Goal: Find specific page/section: Find specific page/section

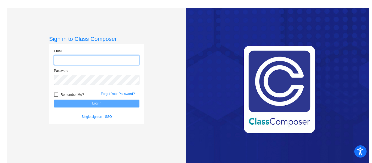
type input "[EMAIL_ADDRESS][DOMAIN_NAME]"
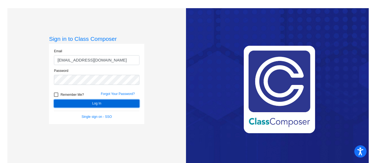
click at [88, 103] on button "Log In" at bounding box center [96, 104] width 85 height 8
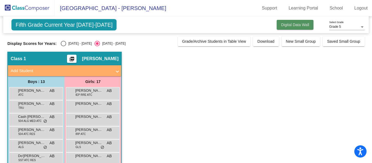
click at [289, 27] on span "Digital Data Wall" at bounding box center [295, 25] width 28 height 4
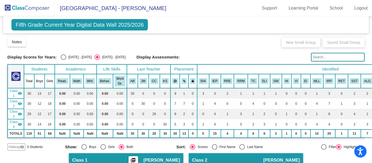
click at [96, 10] on span "[GEOGRAPHIC_DATA] - [PERSON_NAME]" at bounding box center [110, 8] width 112 height 9
click at [124, 29] on span "Fifth Grade Current Year Digital Data Wall 2025/2026" at bounding box center [79, 24] width 136 height 11
click at [120, 23] on span "Fifth Grade Current Year Digital Data Wall 2025/2026" at bounding box center [79, 24] width 136 height 11
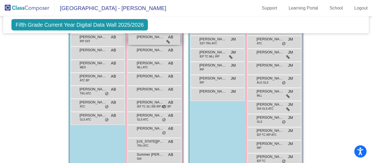
scroll to position [233, 0]
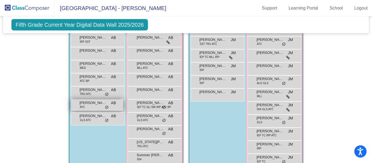
click at [81, 105] on span "ATC" at bounding box center [82, 107] width 5 height 4
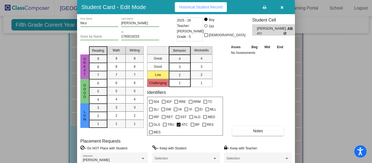
click at [327, 65] on div at bounding box center [186, 81] width 372 height 163
